Goal: Information Seeking & Learning: Find specific fact

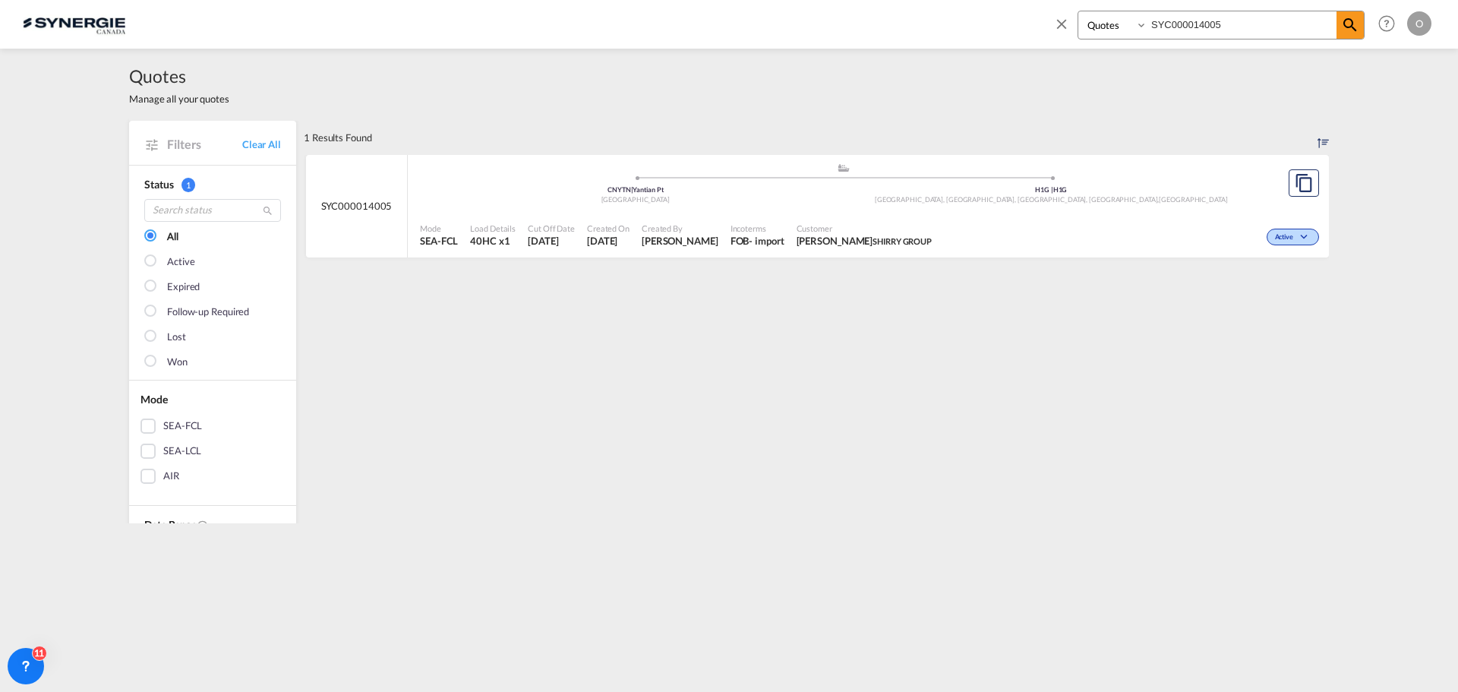
select select "Quotes"
click at [1253, 33] on input "SYC000014005" at bounding box center [1242, 24] width 189 height 27
drag, startPoint x: 1274, startPoint y: 29, endPoint x: 1081, endPoint y: 24, distance: 193.0
click at [1081, 27] on div "Bookings Quotes Enquiries SYC000014005" at bounding box center [1221, 25] width 287 height 29
paste input "3628-A"
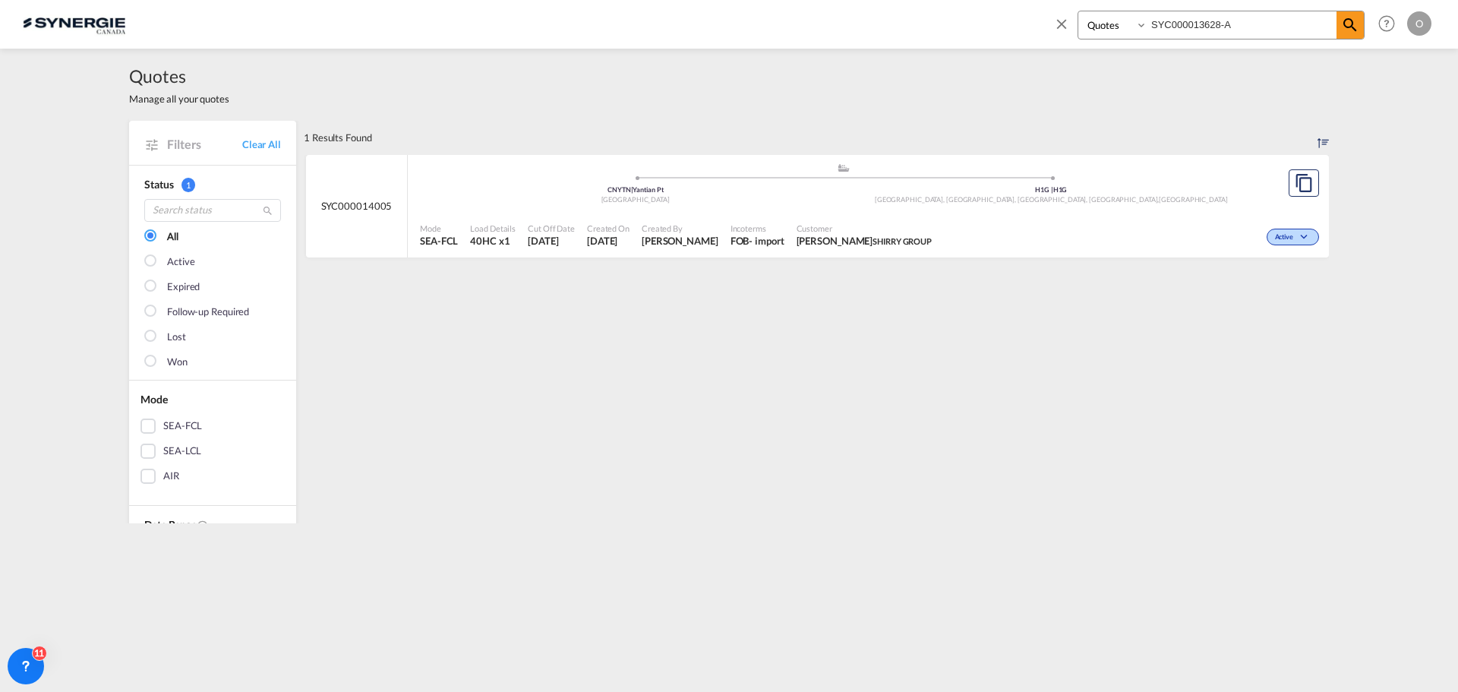
type input "SYC000013628-A"
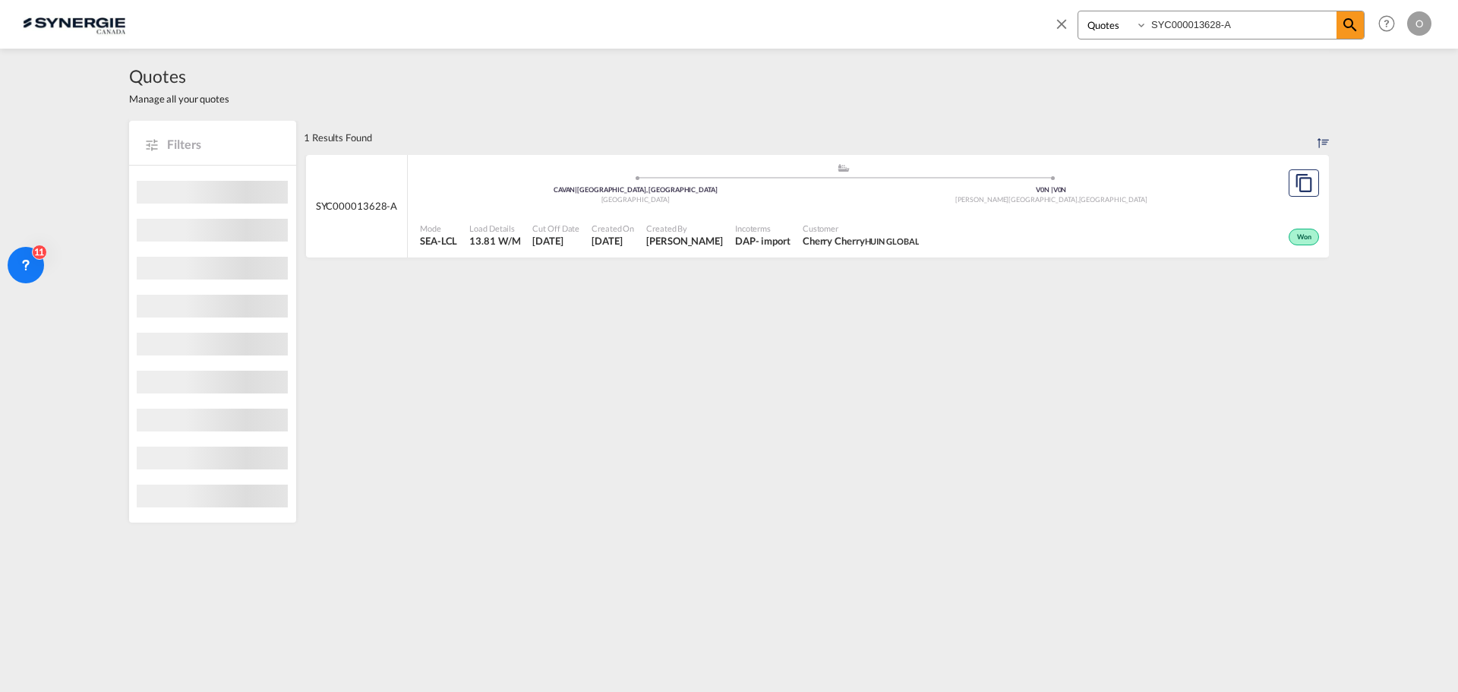
click at [723, 239] on span "[PERSON_NAME]" at bounding box center [684, 241] width 77 height 14
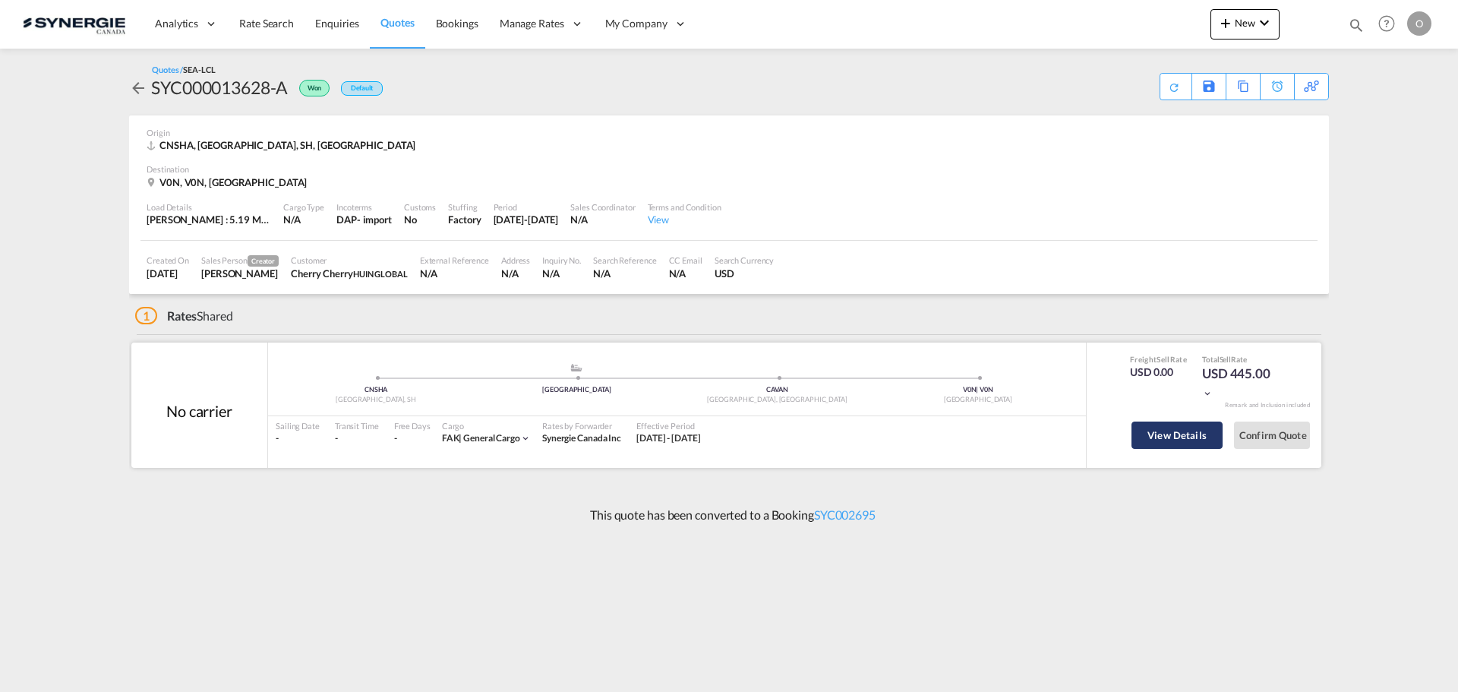
click at [1170, 435] on button "View Details" at bounding box center [1177, 435] width 91 height 27
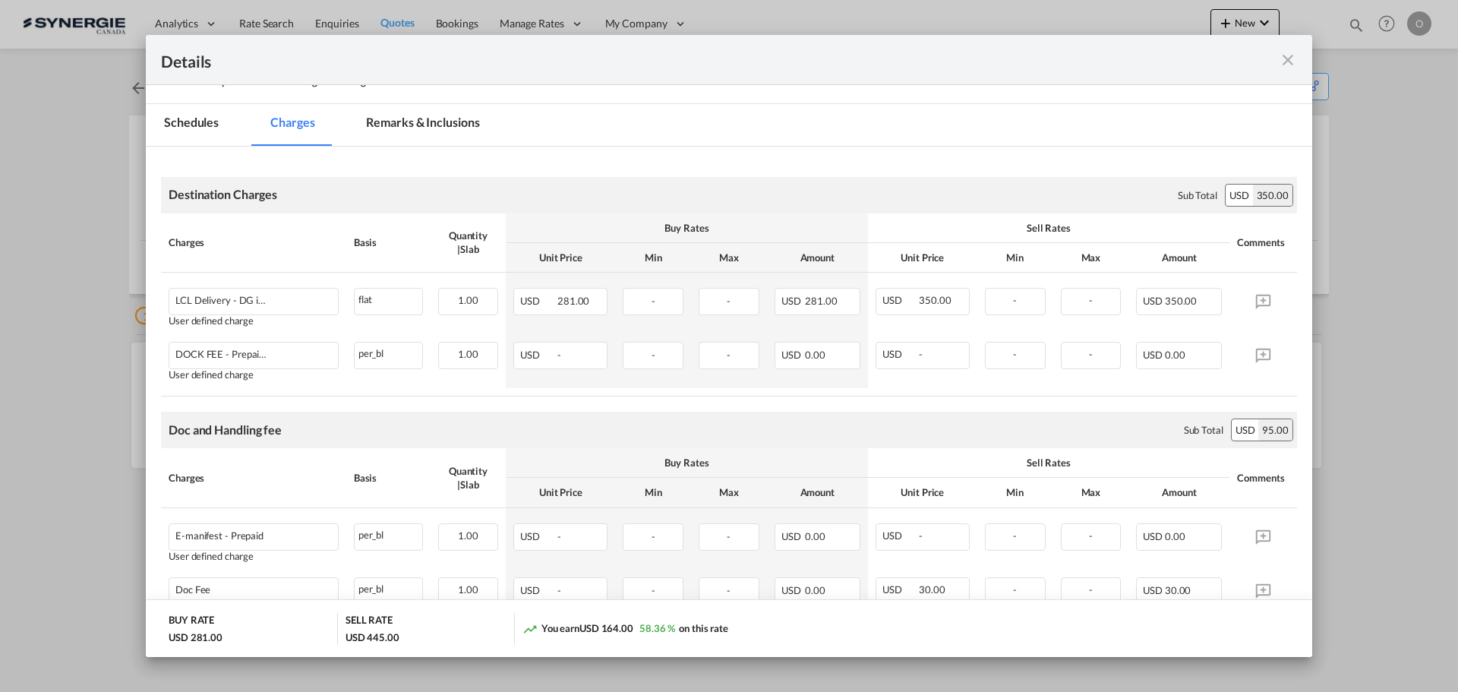
scroll to position [59, 0]
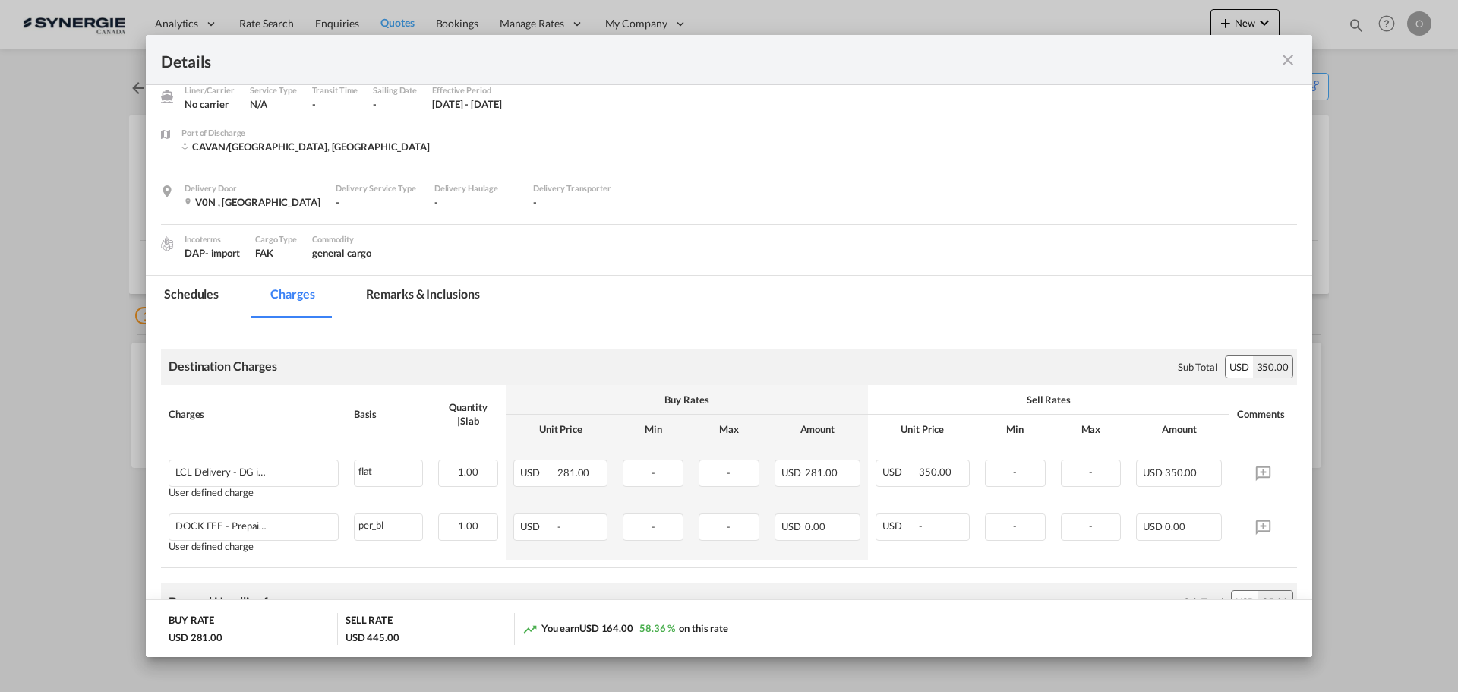
click at [417, 291] on md-tab-item "Remarks & Inclusions" at bounding box center [423, 297] width 150 height 42
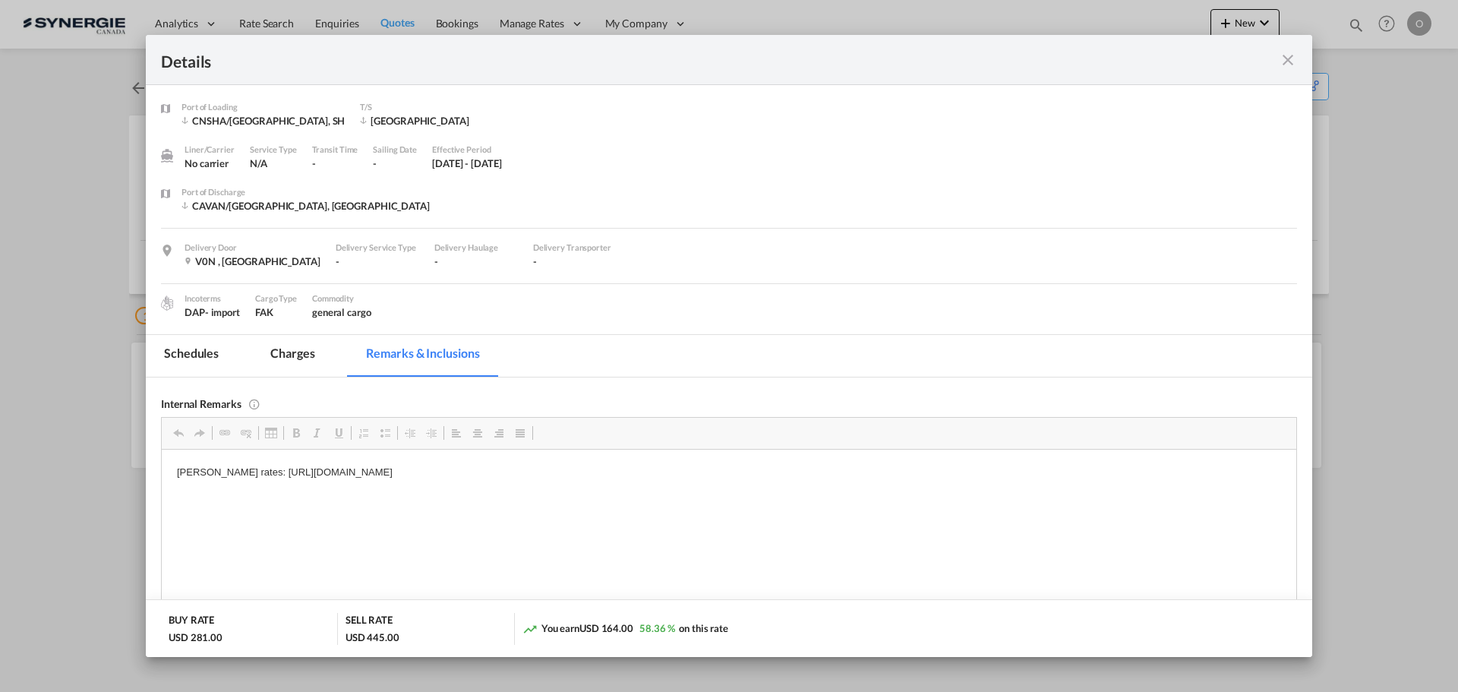
scroll to position [0, 0]
